Goal: Task Accomplishment & Management: Manage account settings

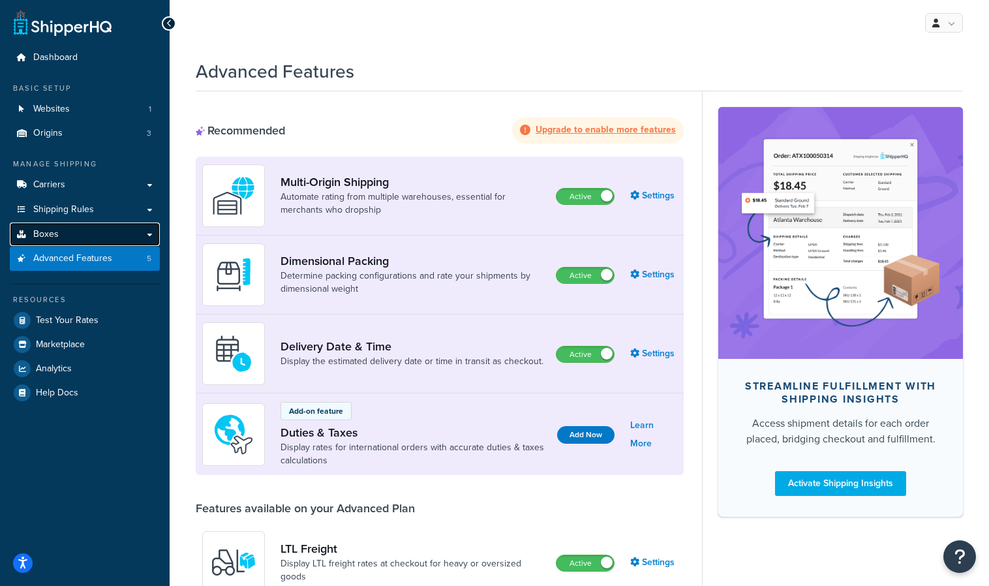
click at [131, 232] on link "Boxes" at bounding box center [85, 234] width 150 height 24
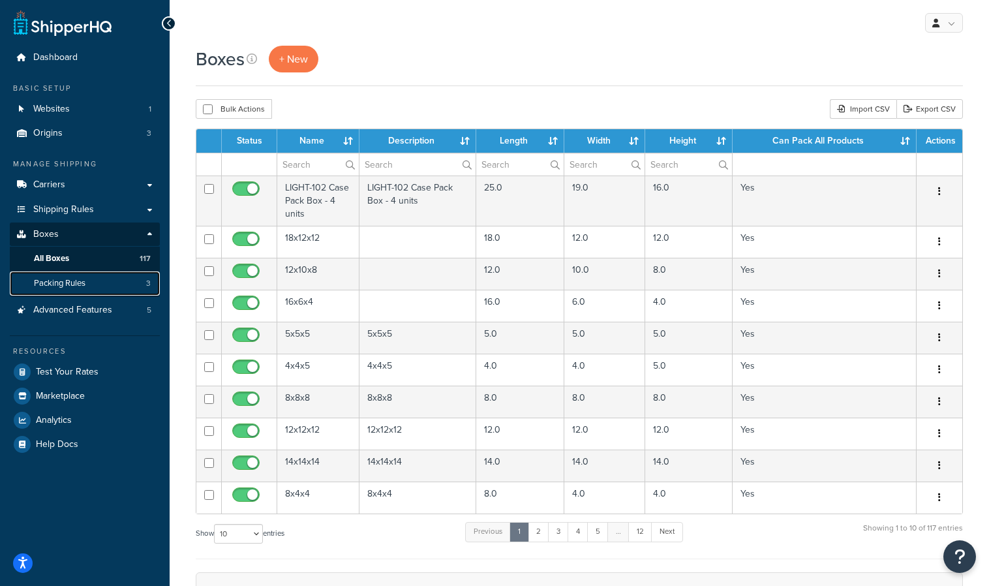
click at [132, 276] on link "Packing Rules 3" at bounding box center [85, 283] width 150 height 24
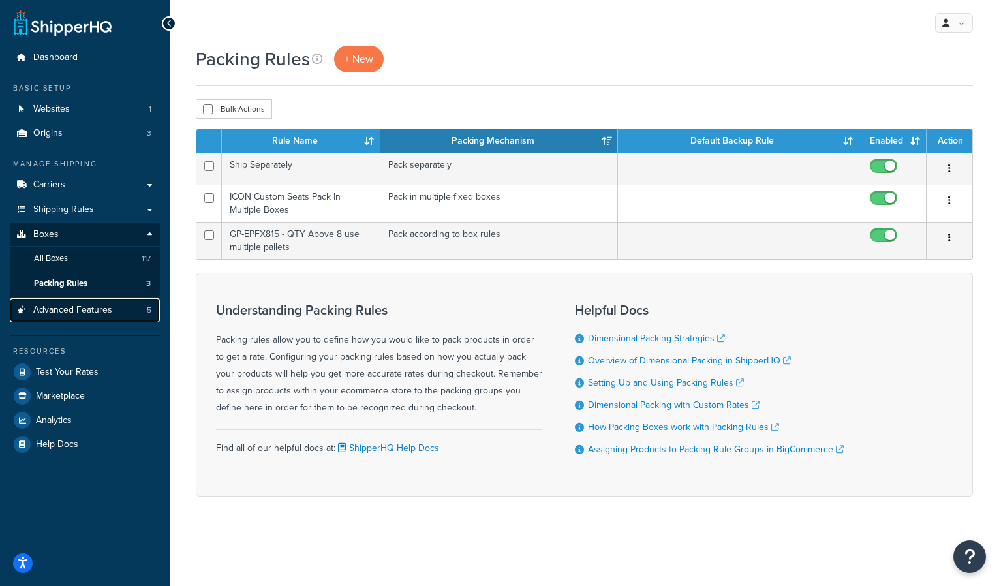
click at [99, 305] on span "Advanced Features" at bounding box center [72, 310] width 79 height 11
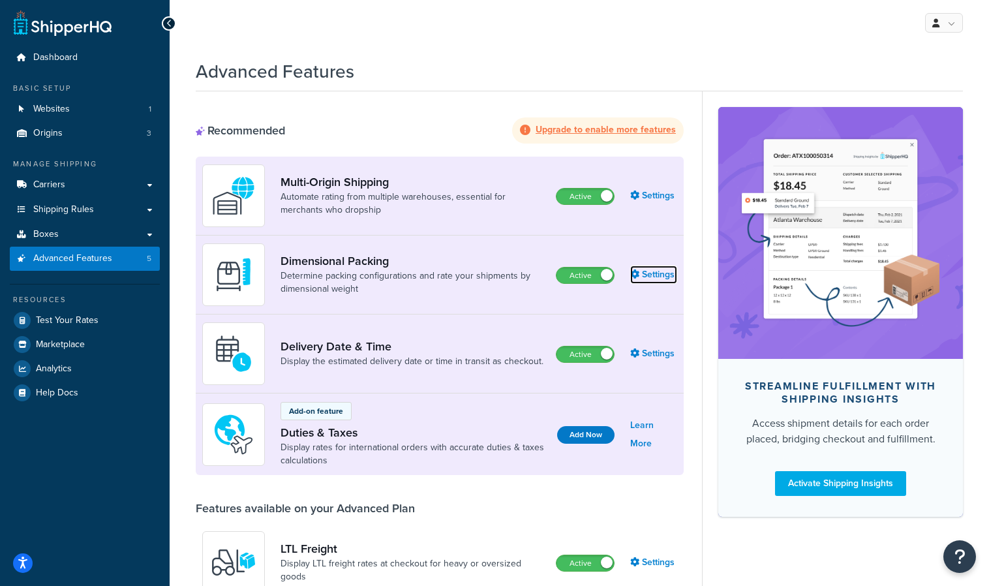
click at [645, 273] on link "Settings" at bounding box center [653, 274] width 47 height 18
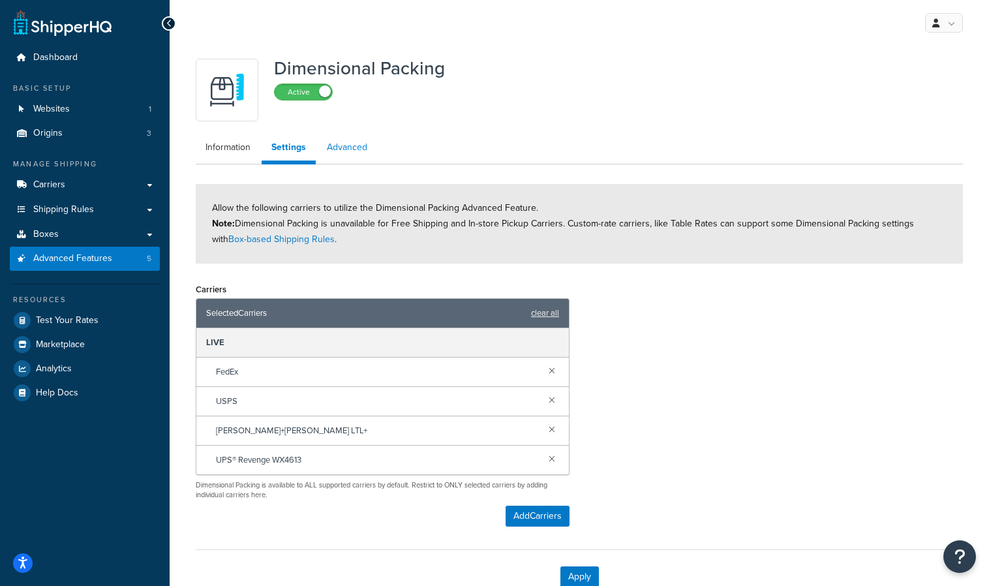
click at [344, 148] on link "Advanced" at bounding box center [347, 147] width 60 height 26
select select "false"
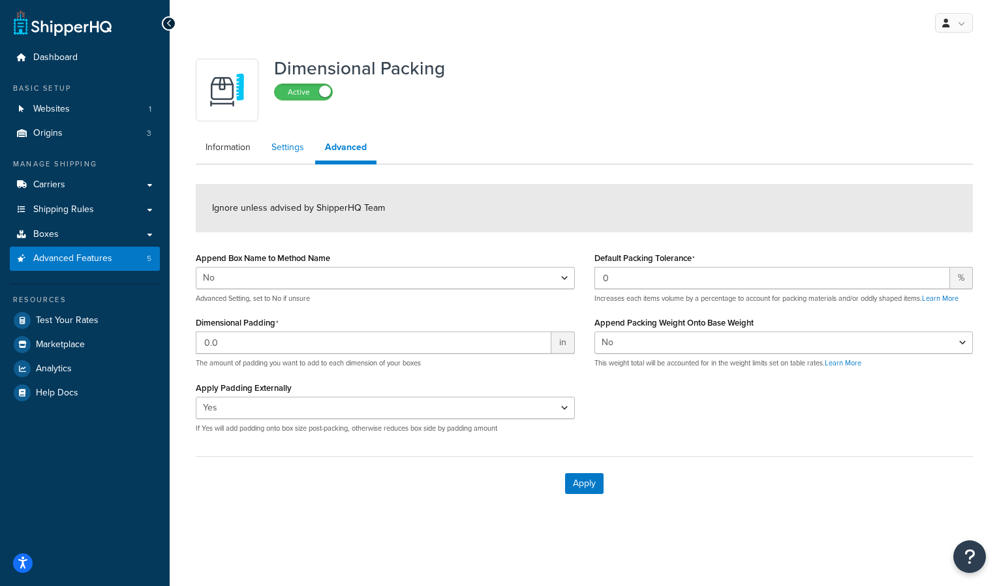
click at [305, 148] on link "Settings" at bounding box center [288, 147] width 52 height 26
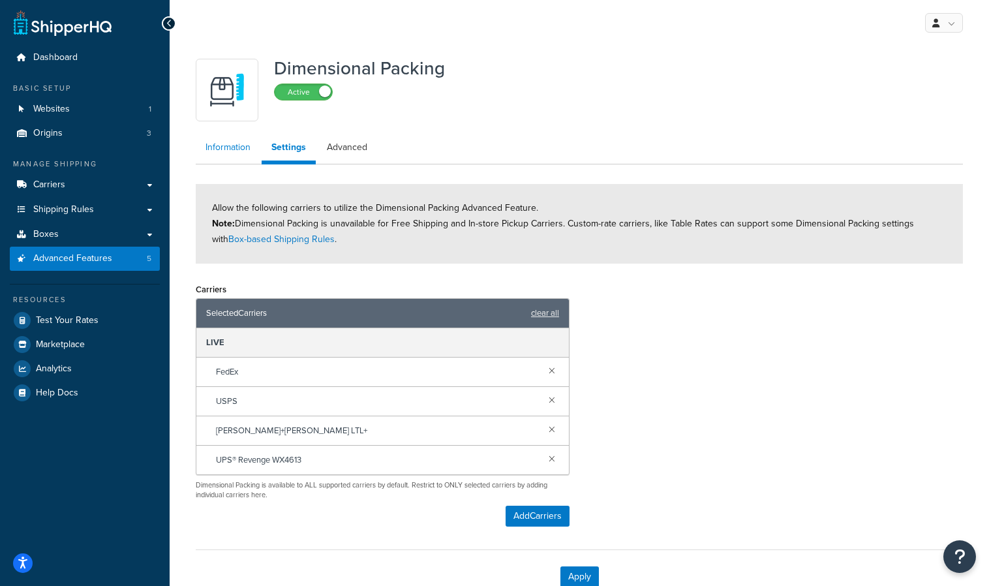
click at [226, 146] on link "Information" at bounding box center [228, 147] width 65 height 26
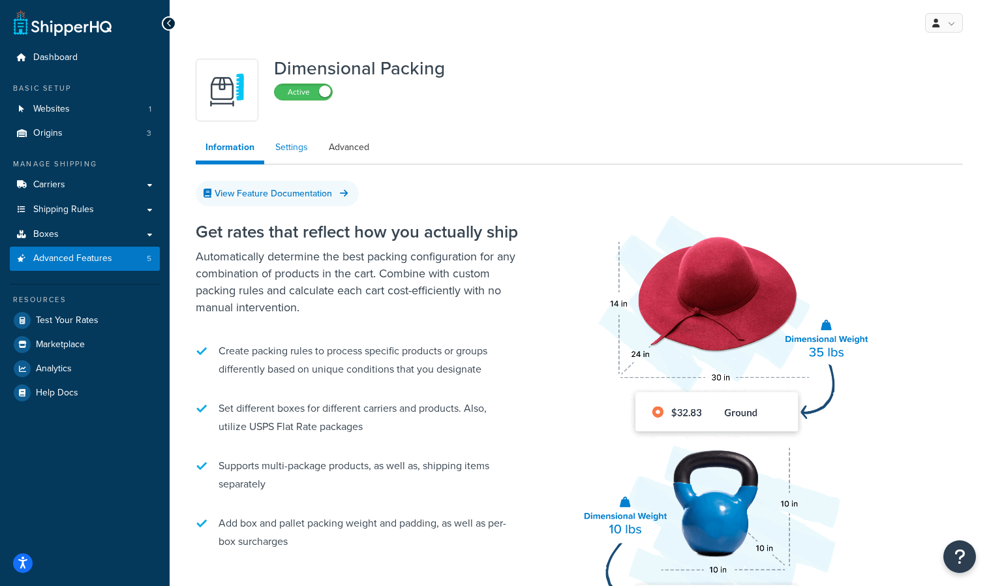
click at [279, 150] on link "Settings" at bounding box center [291, 147] width 52 height 26
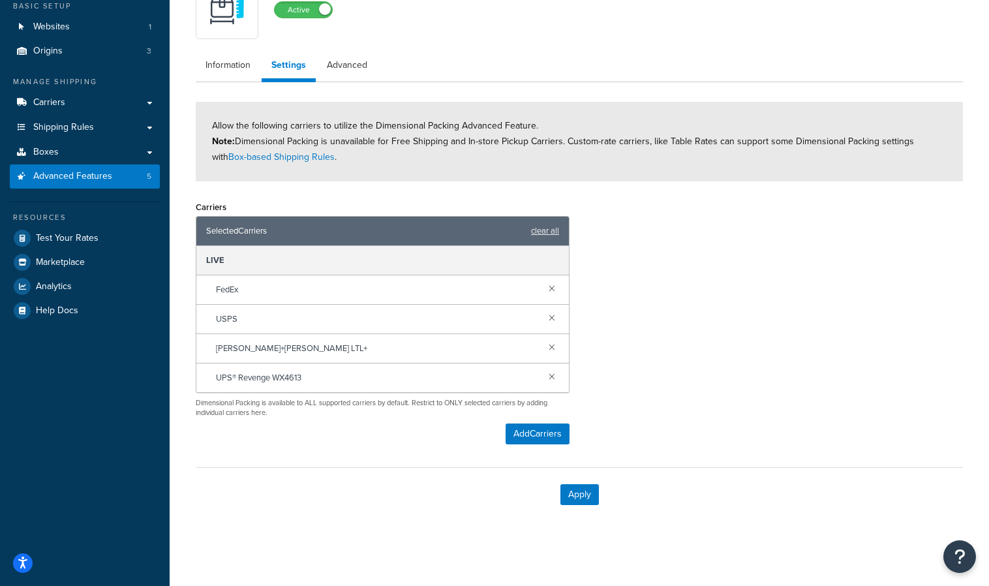
scroll to position [83, 0]
click at [529, 437] on button "Add Carriers" at bounding box center [538, 433] width 64 height 21
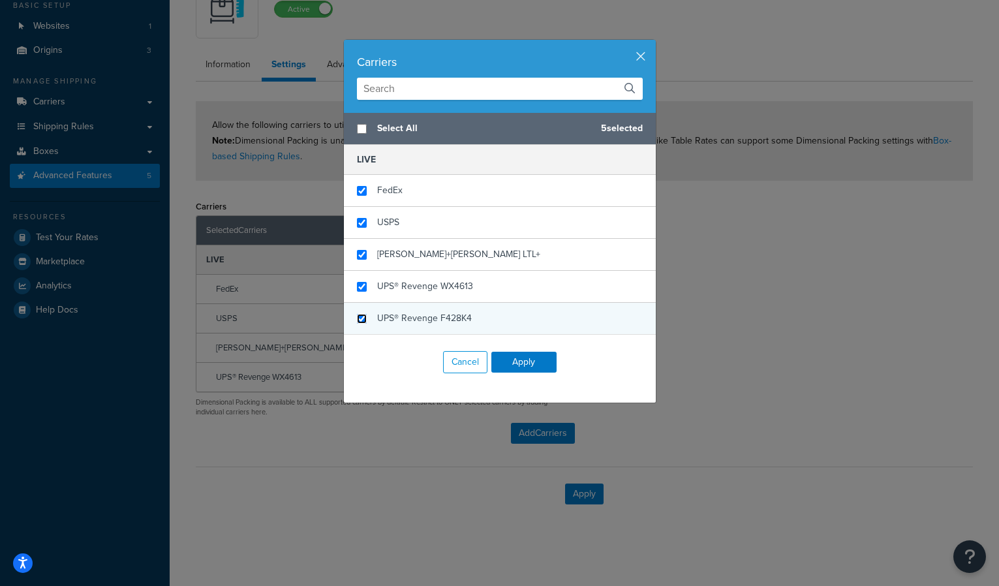
click at [357, 322] on input "checkbox" at bounding box center [362, 319] width 10 height 10
checkbox input "true"
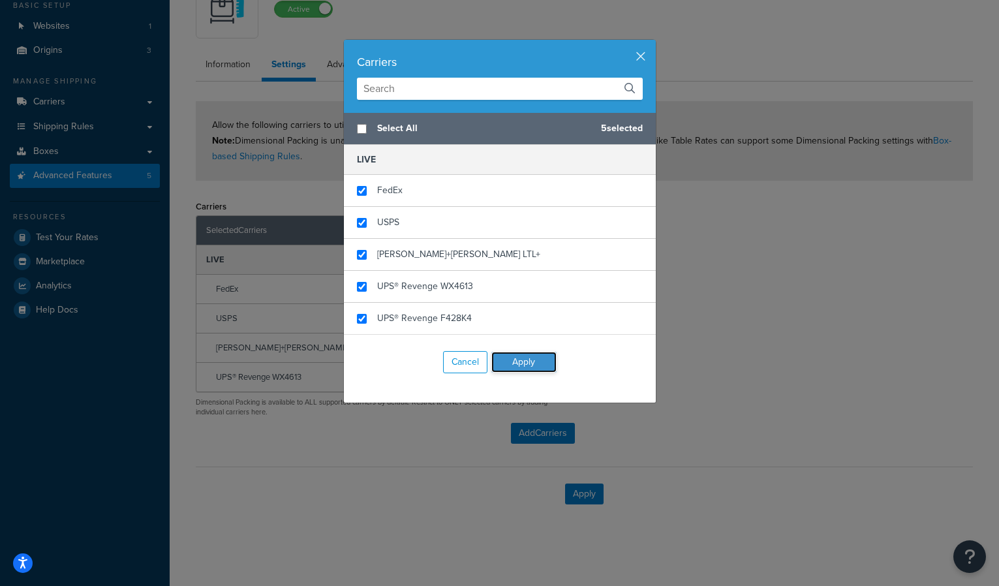
click at [522, 366] on button "Apply" at bounding box center [523, 362] width 65 height 21
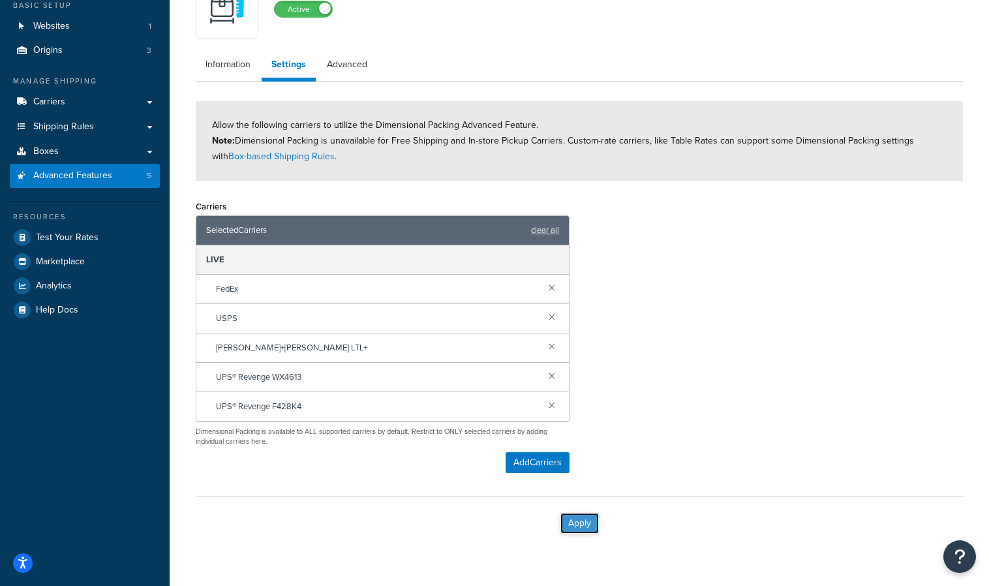
click at [567, 519] on button "Apply" at bounding box center [579, 523] width 38 height 21
